Goal: Book appointment/travel/reservation

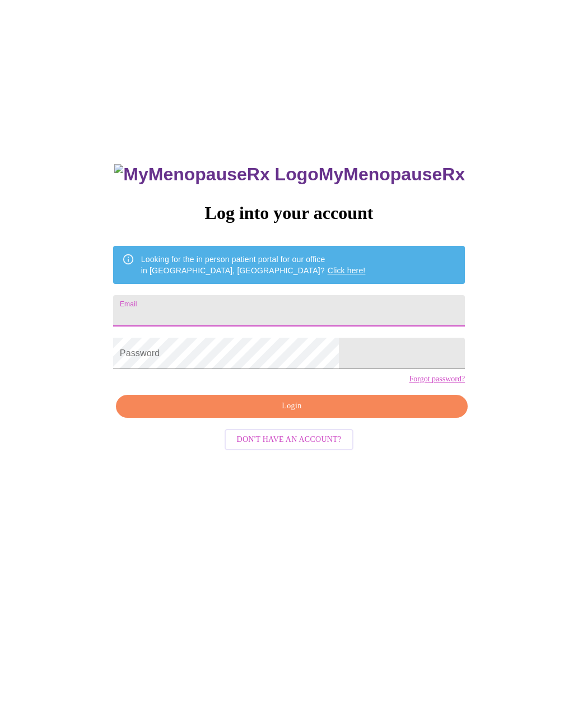
type input "[EMAIL_ADDRESS][DOMAIN_NAME]"
type input "deanna6.h@gmail.com"
click at [379, 413] on span "Login" at bounding box center [292, 406] width 326 height 14
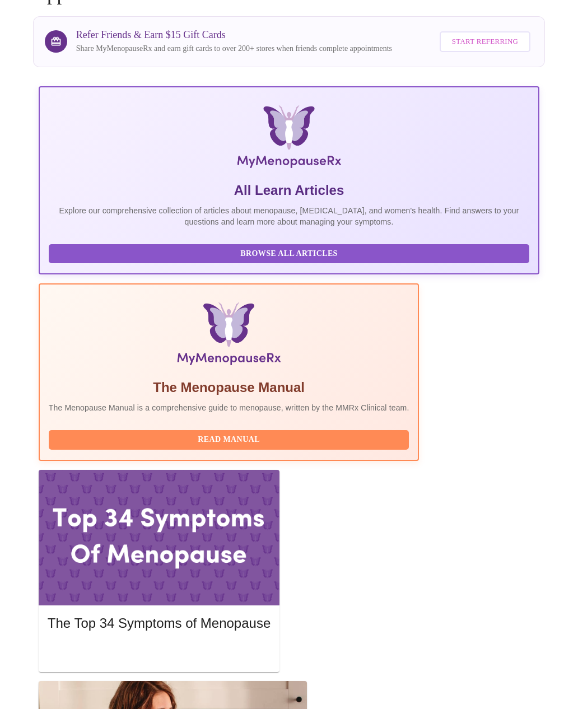
scroll to position [132, 0]
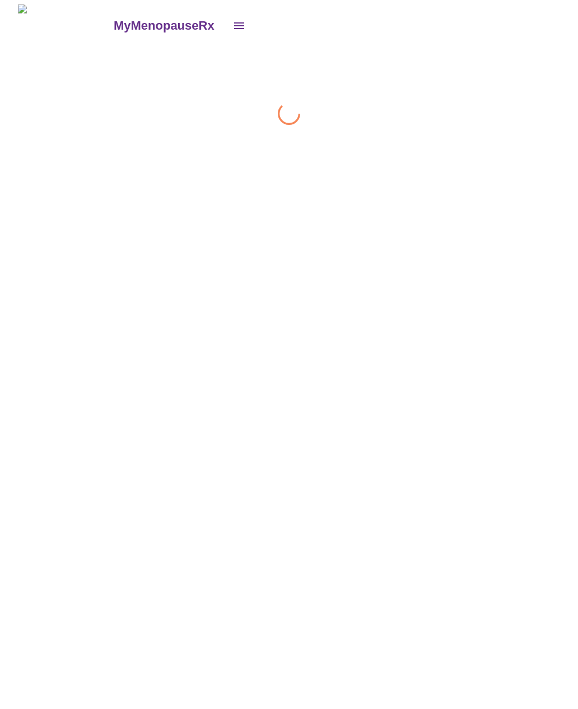
click at [496, 125] on div "MyMenopauseRx" at bounding box center [288, 64] width 569 height 120
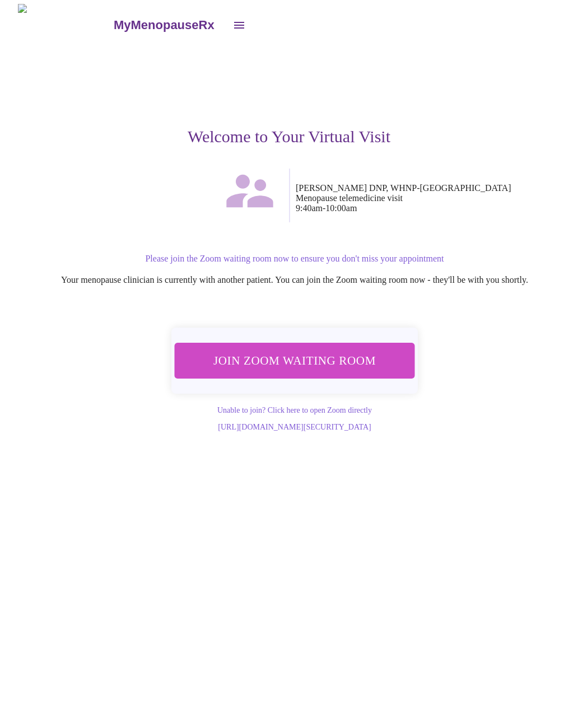
scroll to position [1, 0]
